Goal: Information Seeking & Learning: Compare options

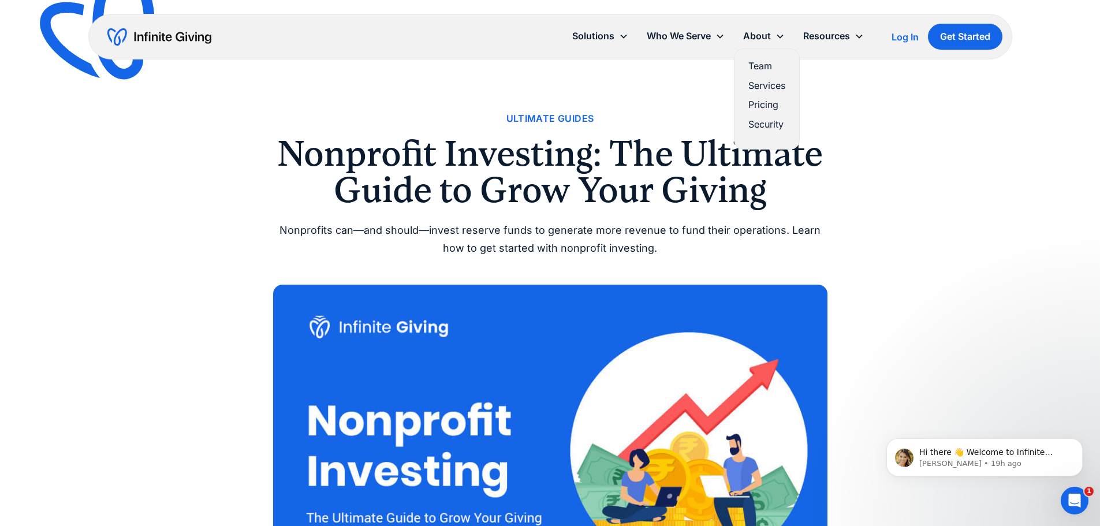
click at [760, 102] on link "Pricing" at bounding box center [766, 105] width 37 height 16
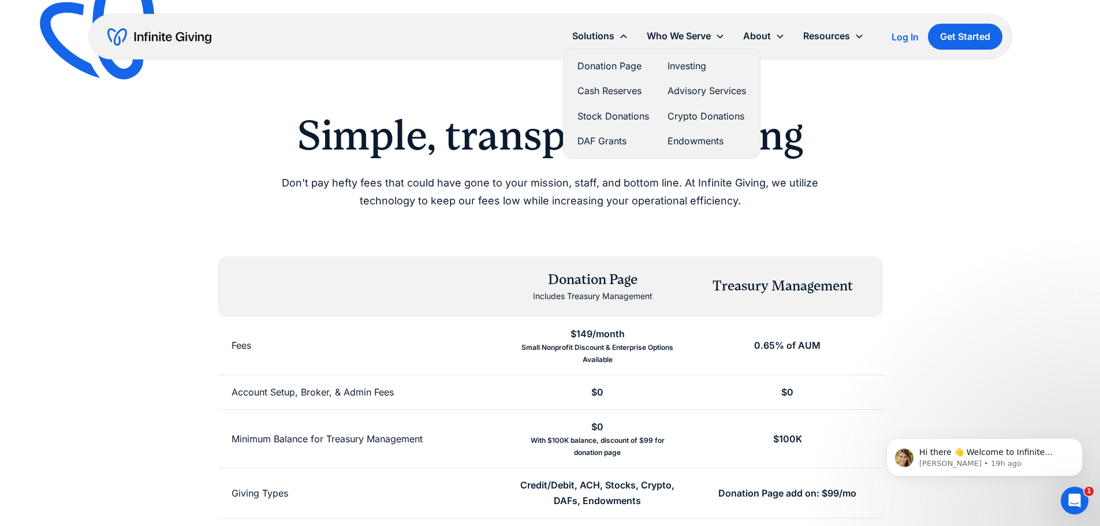
click at [683, 69] on link "Investing" at bounding box center [706, 66] width 79 height 16
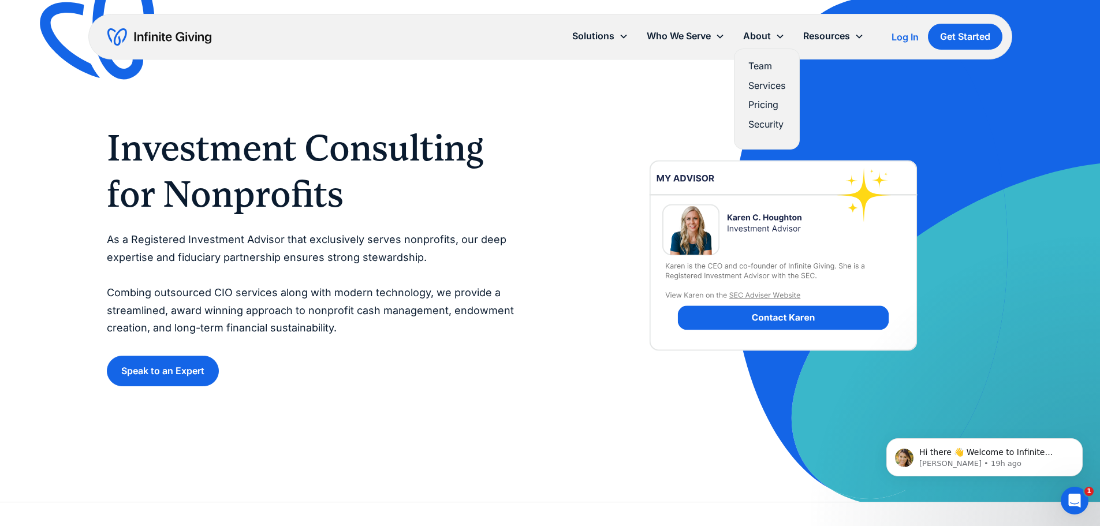
click at [764, 102] on link "Pricing" at bounding box center [766, 105] width 37 height 16
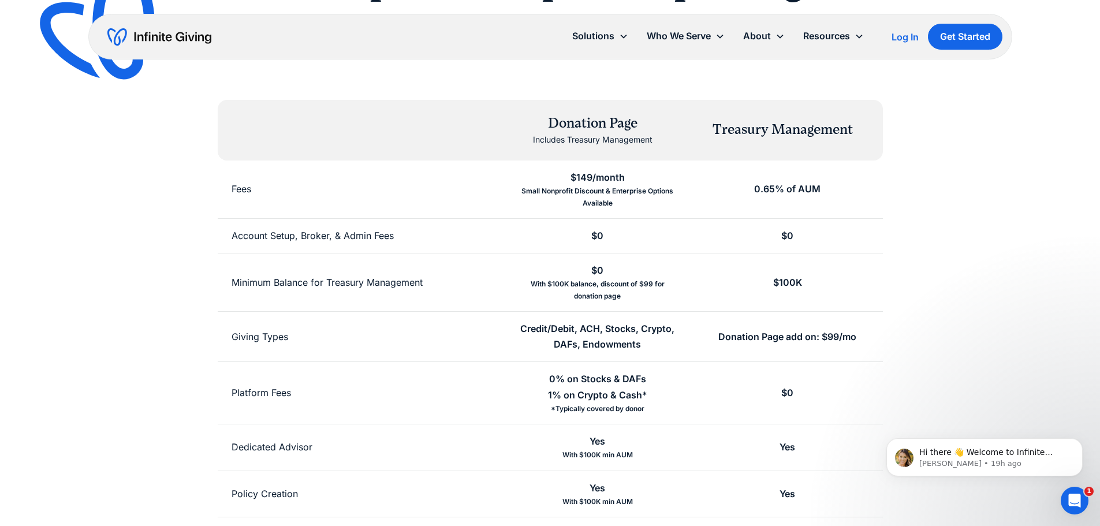
scroll to position [231, 0]
